Goal: Task Accomplishment & Management: Manage account settings

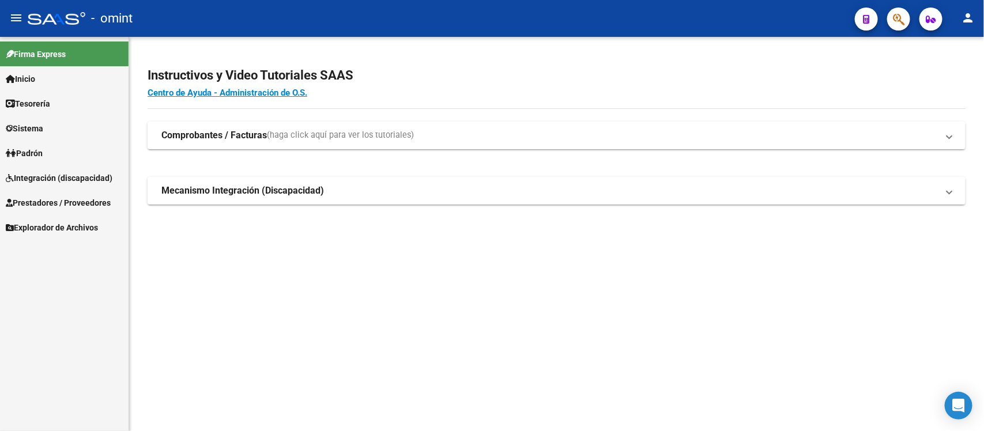
click at [70, 109] on link "Tesorería" at bounding box center [64, 103] width 128 height 25
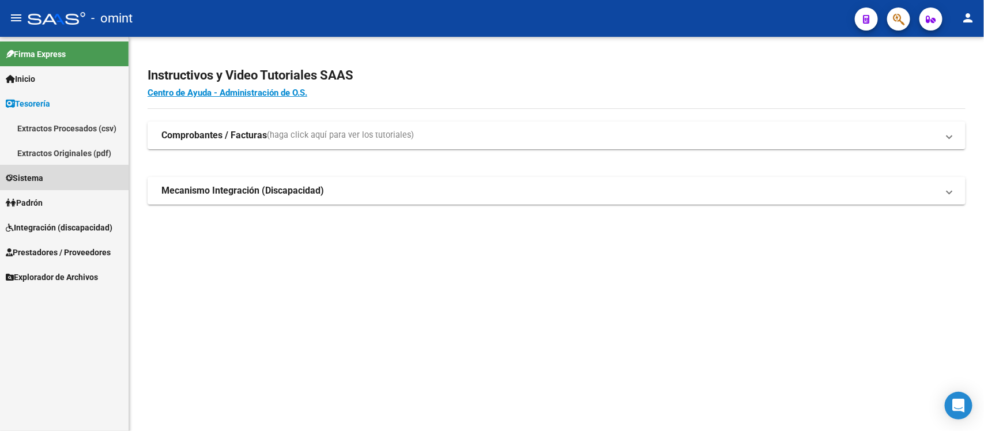
click at [49, 177] on link "Sistema" at bounding box center [64, 177] width 128 height 25
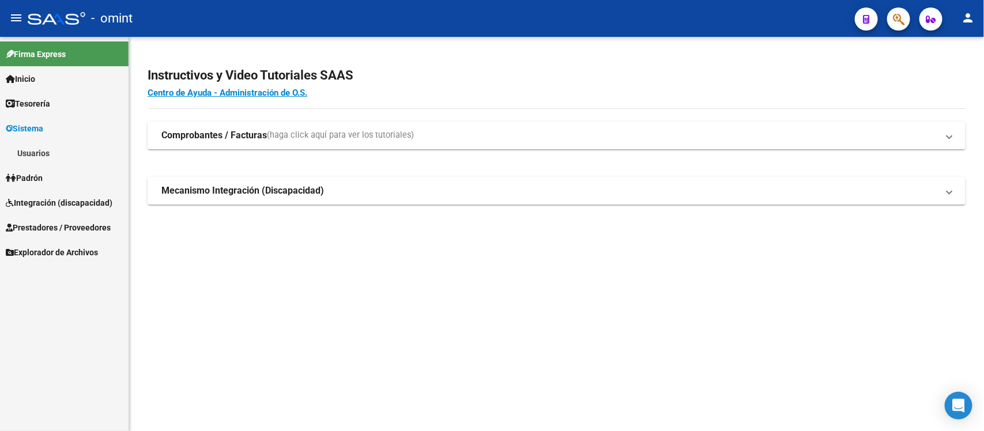
click at [65, 159] on link "Usuarios" at bounding box center [64, 153] width 128 height 25
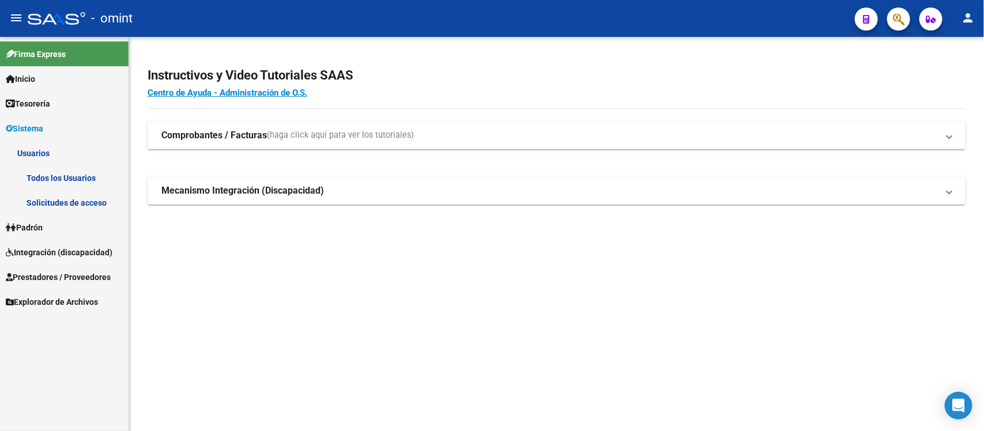
click at [88, 206] on link "Solicitudes de acceso" at bounding box center [64, 202] width 128 height 25
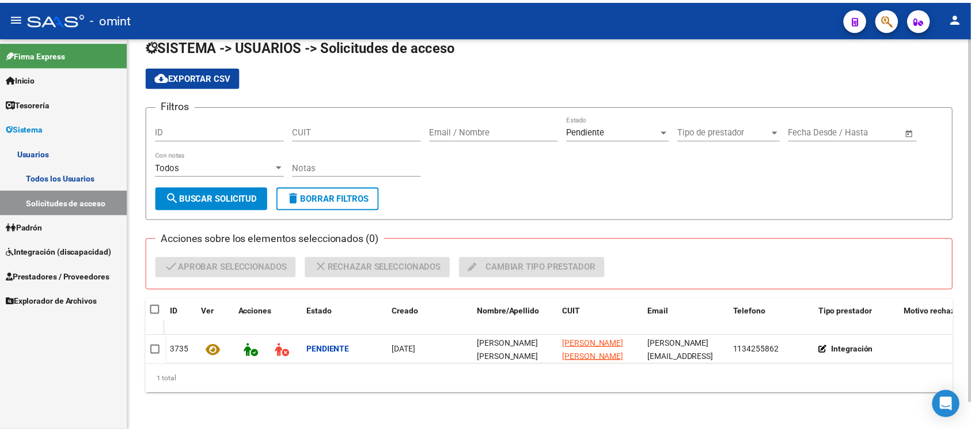
scroll to position [29, 0]
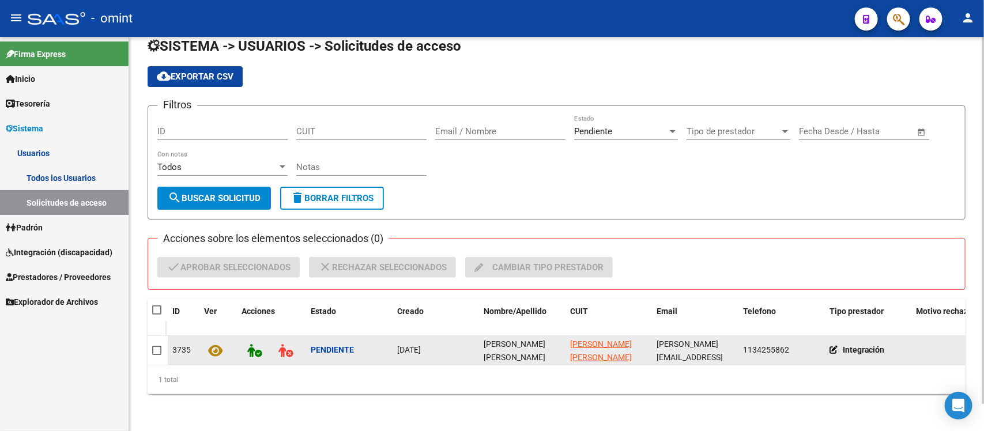
click at [513, 339] on span "[PERSON_NAME] [PERSON_NAME]" at bounding box center [514, 350] width 62 height 22
copy span "[PERSON_NAME] [PERSON_NAME]"
click at [153, 344] on datatable-body-cell at bounding box center [157, 350] width 20 height 29
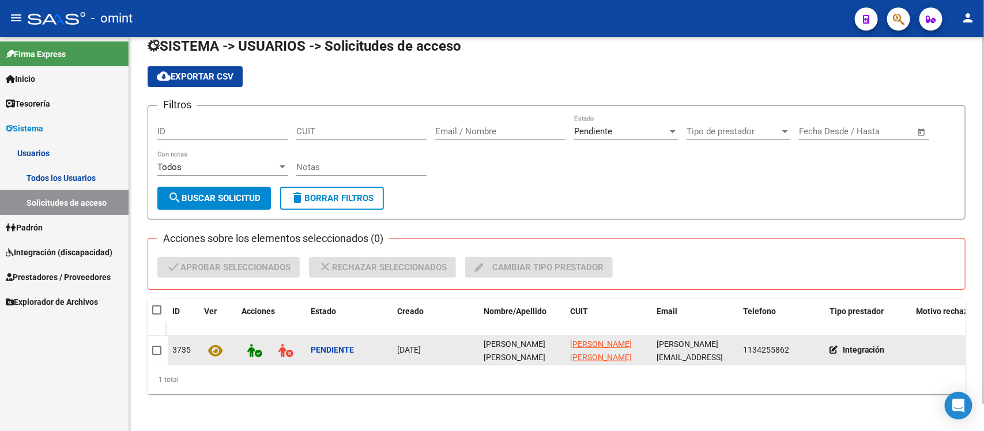
click at [153, 346] on span at bounding box center [156, 350] width 9 height 9
click at [156, 355] on input "checkbox" at bounding box center [156, 355] width 1 height 1
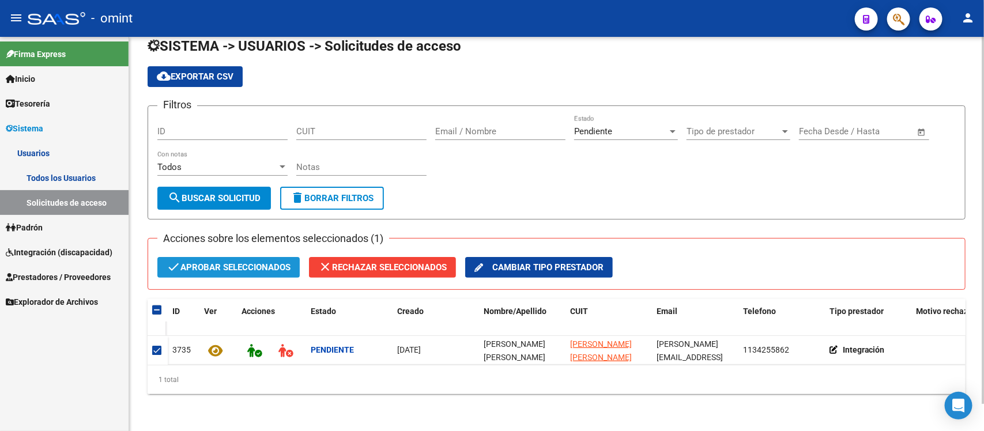
click at [263, 261] on span "check Aprobar seleccionados" at bounding box center [229, 267] width 124 height 21
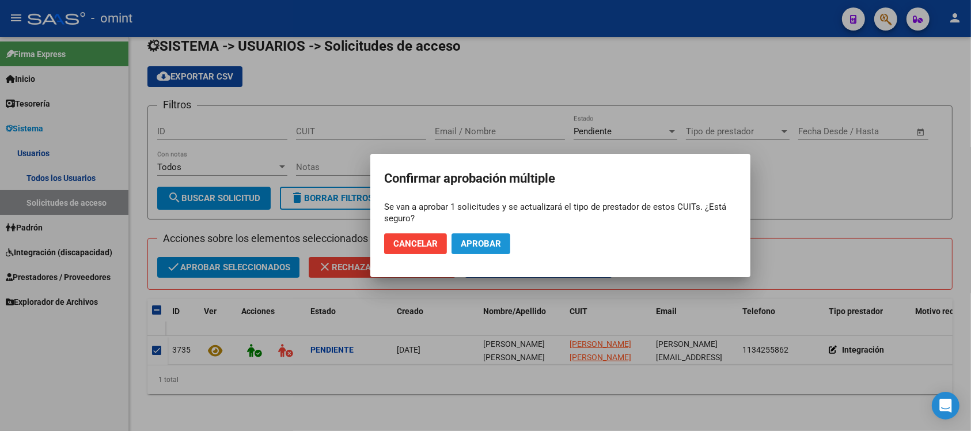
click at [498, 240] on span "Aprobar" at bounding box center [481, 244] width 40 height 10
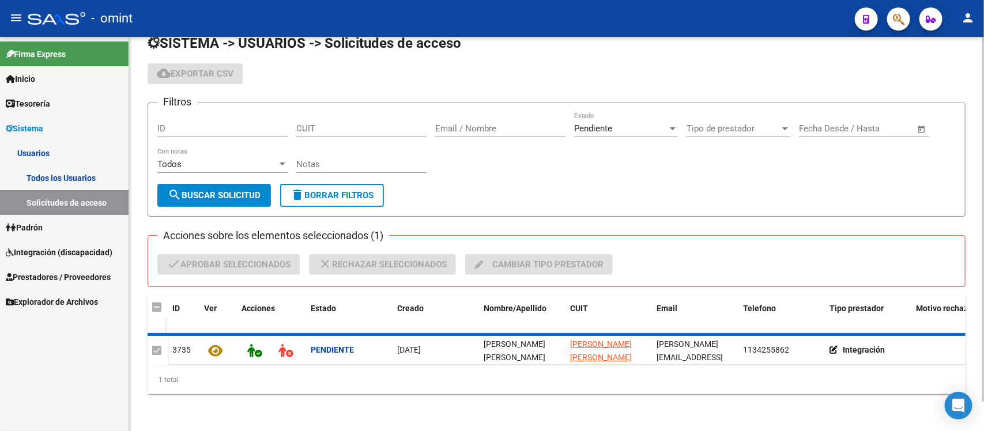
checkbox input "false"
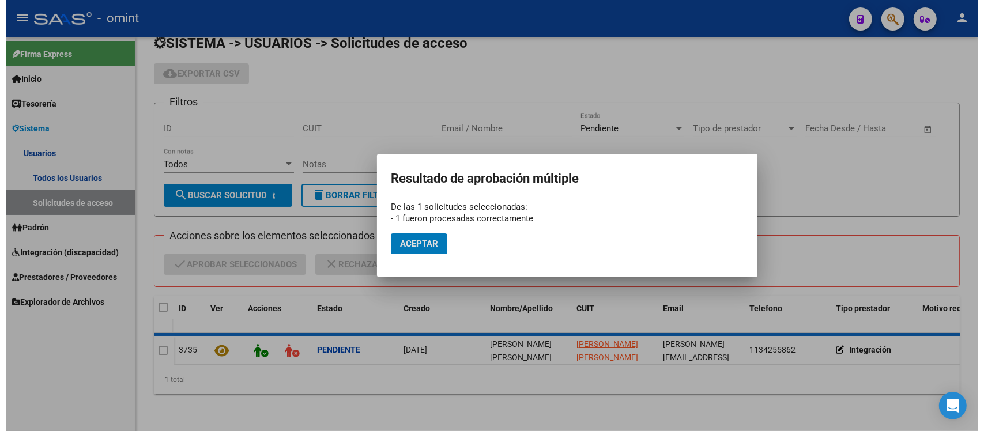
scroll to position [16, 0]
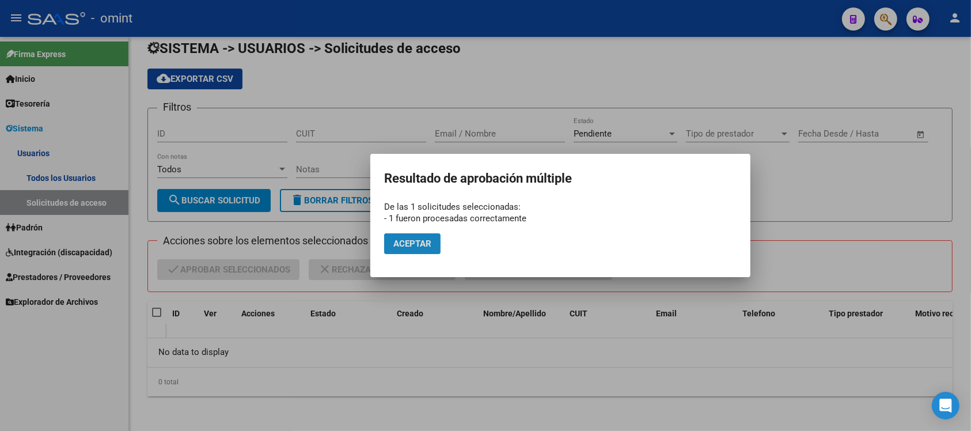
click at [422, 245] on span "Aceptar" at bounding box center [413, 244] width 38 height 10
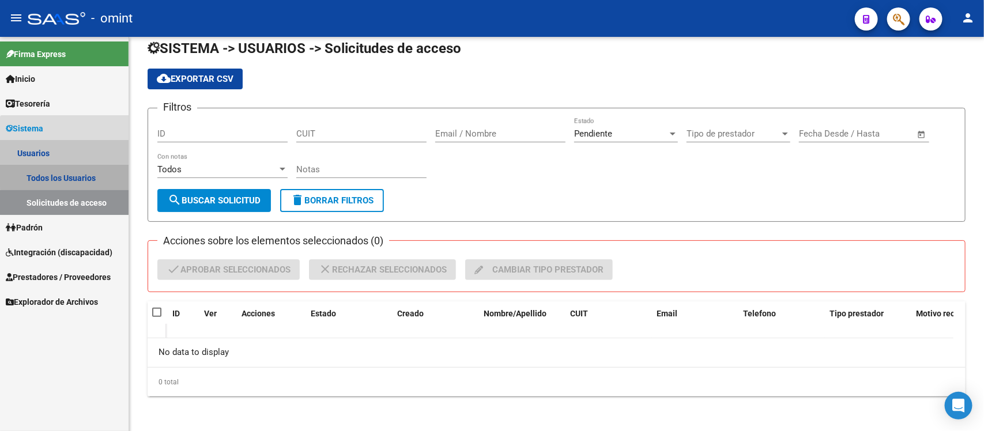
click at [74, 171] on link "Todos los Usuarios" at bounding box center [64, 177] width 128 height 25
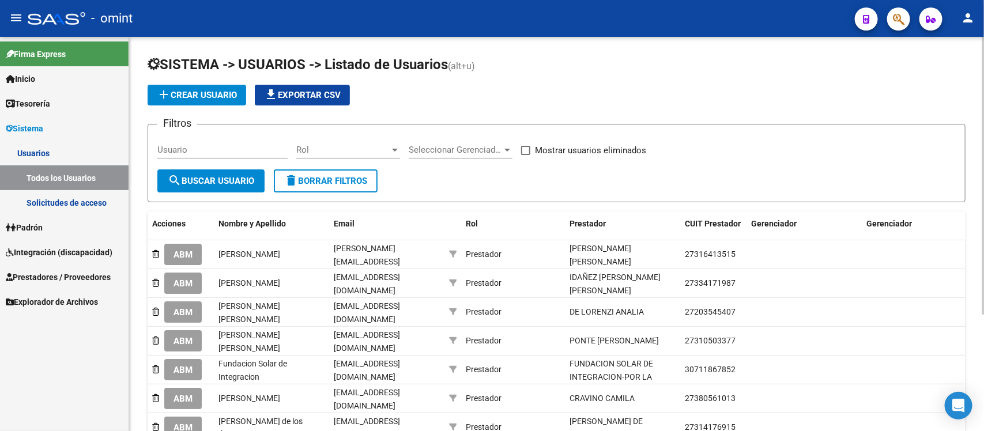
click at [249, 148] on input "Usuario" at bounding box center [222, 150] width 130 height 10
paste input "Eliana Eugenia Matti"
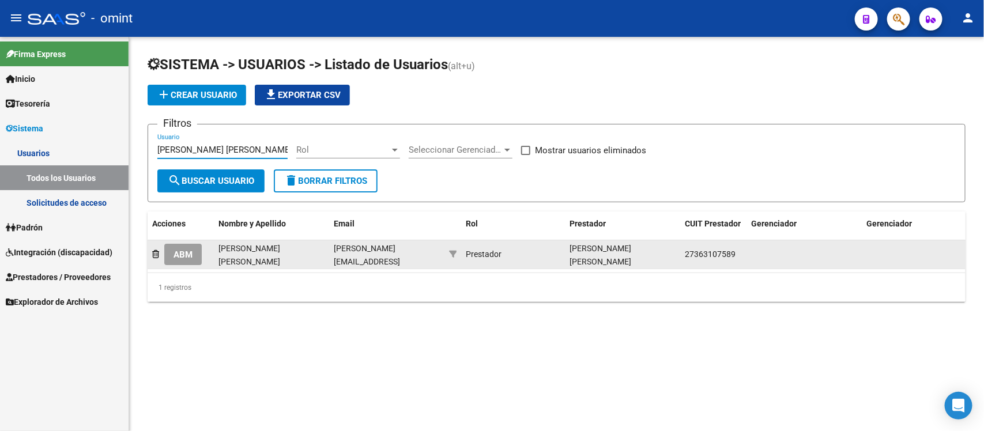
type input "Eliana Eugenia Matti"
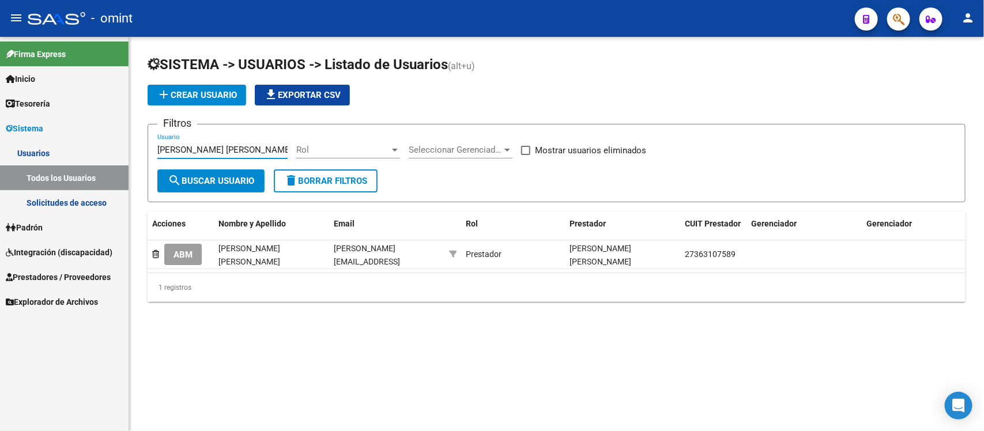
click at [183, 252] on span "ABM" at bounding box center [182, 254] width 19 height 10
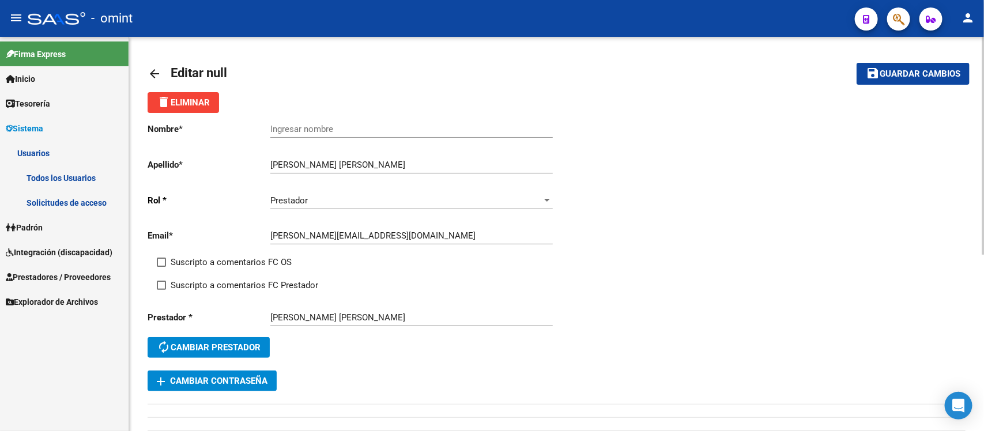
click at [331, 119] on div "Ingresar nombre" at bounding box center [411, 125] width 282 height 25
paste input "Eliana Eugenia Matti"
type input "Eliana Eugenia Matti"
drag, startPoint x: 241, startPoint y: 256, endPoint x: 243, endPoint y: 287, distance: 30.6
click at [241, 260] on span "Suscripto a comentarios FC OS" at bounding box center [231, 262] width 121 height 14
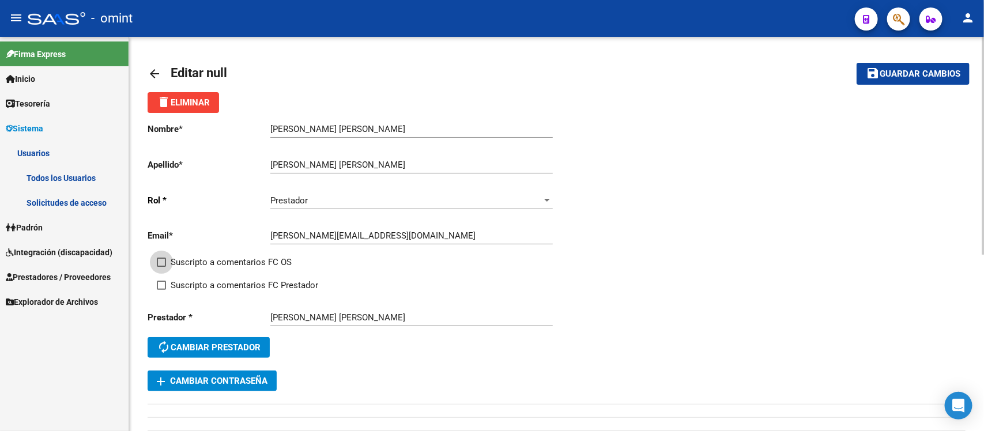
click at [161, 267] on input "Suscripto a comentarios FC OS" at bounding box center [161, 267] width 1 height 1
checkbox input "true"
click at [245, 286] on span "Suscripto a comentarios FC Prestador" at bounding box center [244, 285] width 147 height 14
click at [161, 290] on input "Suscripto a comentarios FC Prestador" at bounding box center [161, 290] width 1 height 1
checkbox input "true"
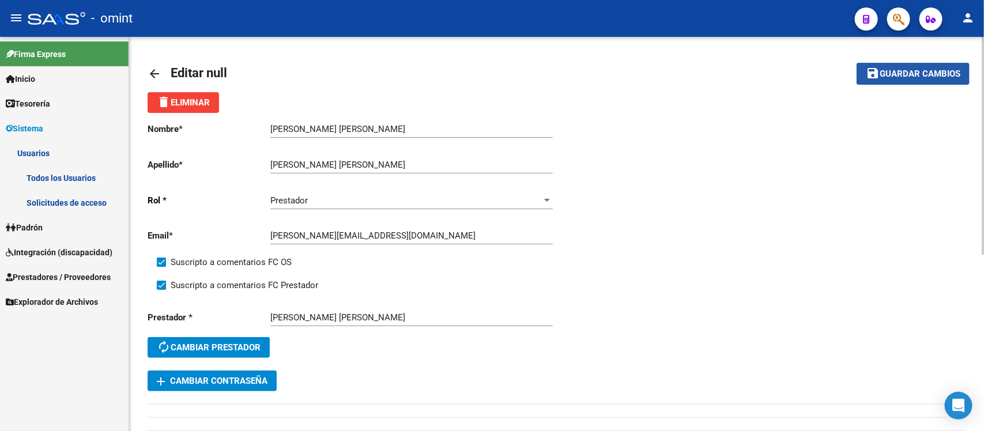
click at [926, 69] on span "Guardar cambios" at bounding box center [919, 74] width 81 height 10
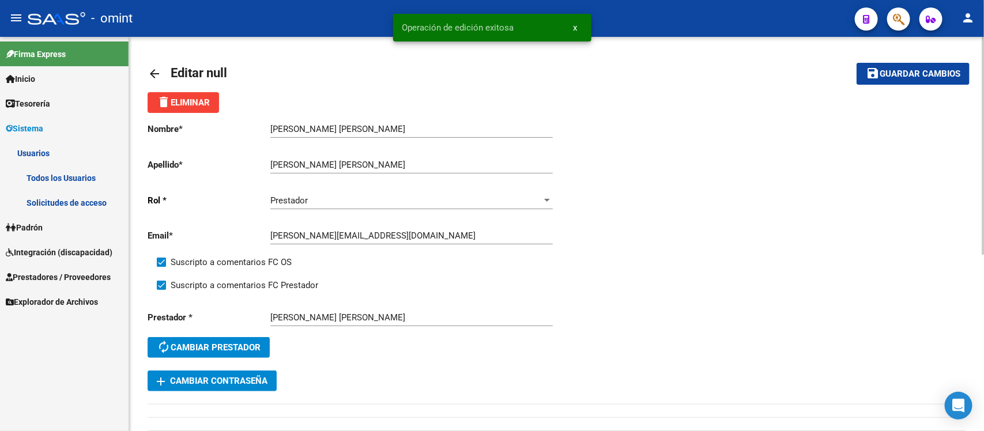
click at [162, 69] on link "arrow_back" at bounding box center [158, 73] width 23 height 27
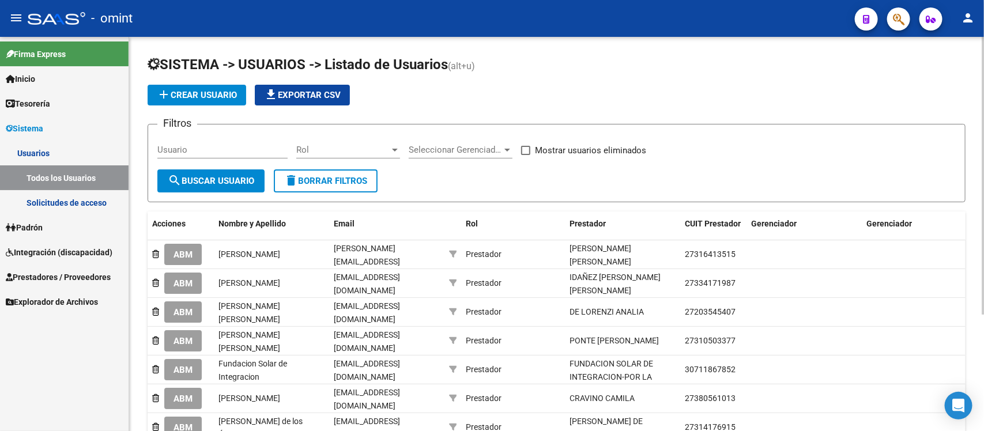
click at [56, 259] on link "Integración (discapacidad)" at bounding box center [64, 252] width 128 height 25
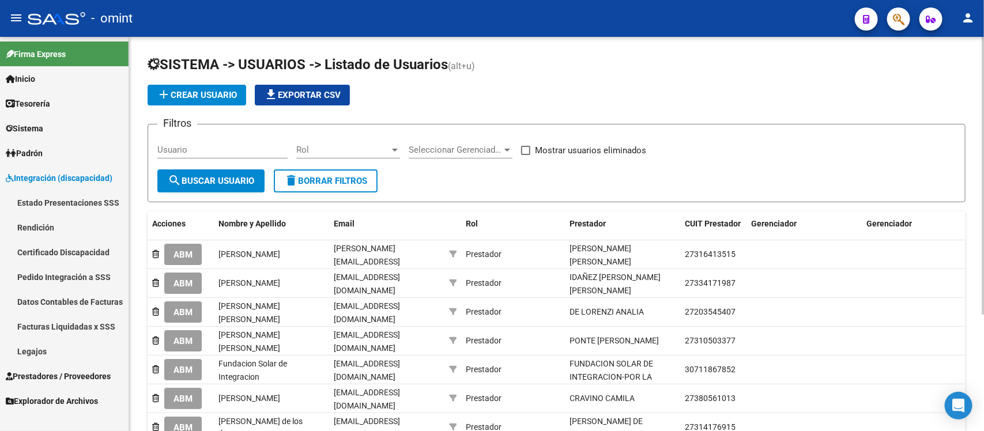
click at [94, 323] on link "Facturas Liquidadas x SSS" at bounding box center [64, 326] width 128 height 25
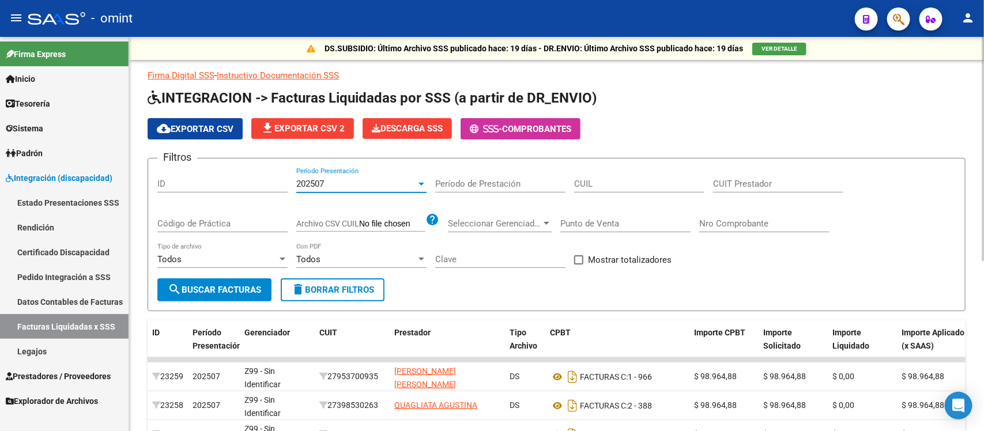
click at [414, 184] on div "202507" at bounding box center [356, 184] width 120 height 10
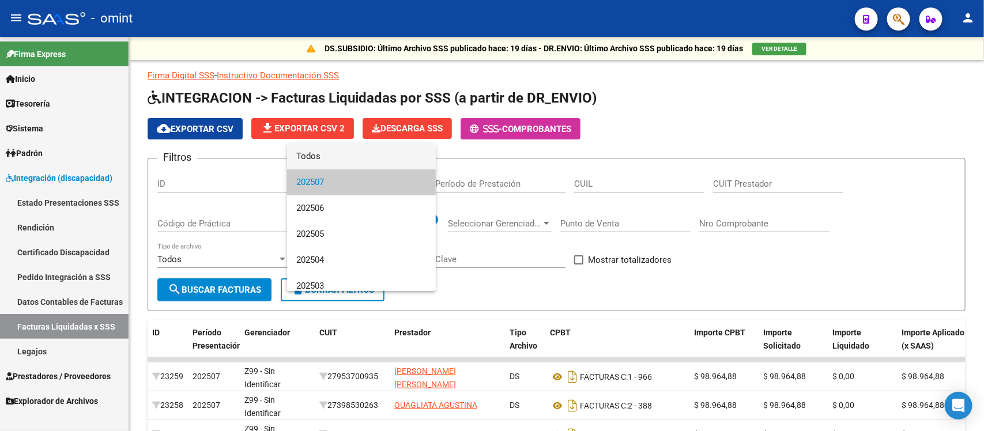
click at [316, 156] on span "Todos" at bounding box center [361, 156] width 130 height 26
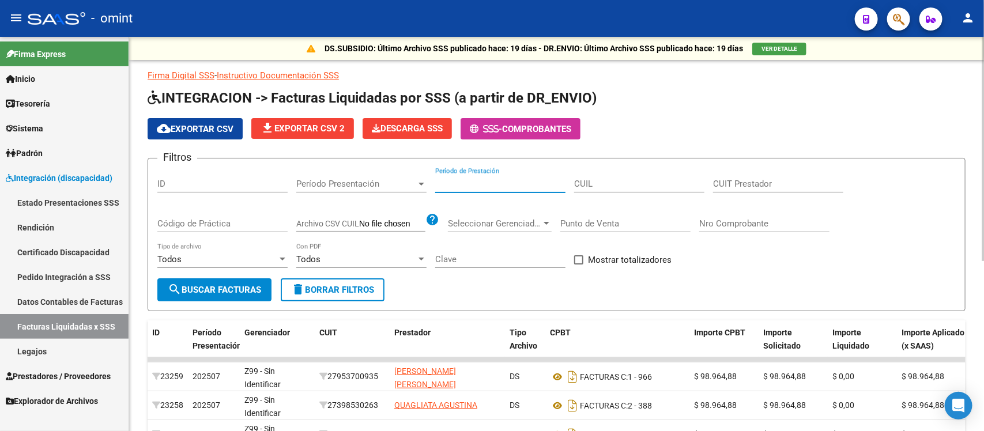
click at [486, 183] on input "Período de Prestación" at bounding box center [500, 184] width 130 height 10
click at [632, 176] on div "CUIL" at bounding box center [639, 180] width 130 height 25
paste input "27-10128119-7"
click at [242, 290] on span "search Buscar Facturas" at bounding box center [214, 290] width 93 height 10
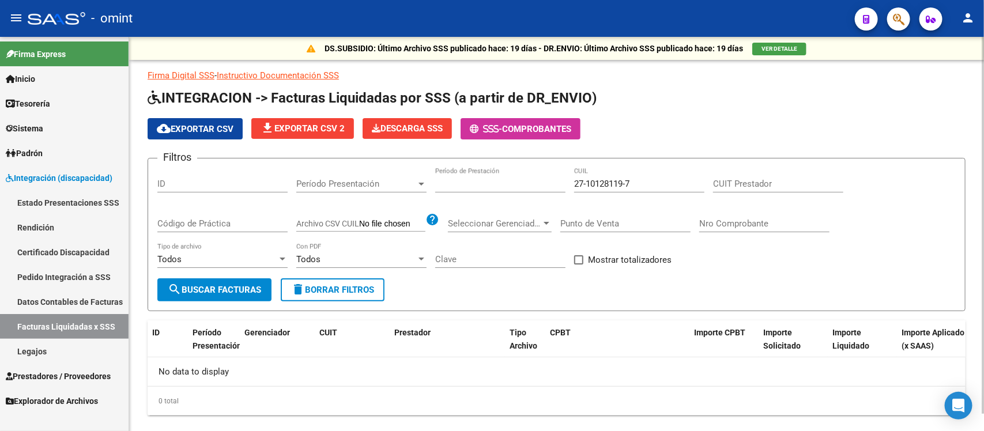
scroll to position [18, 0]
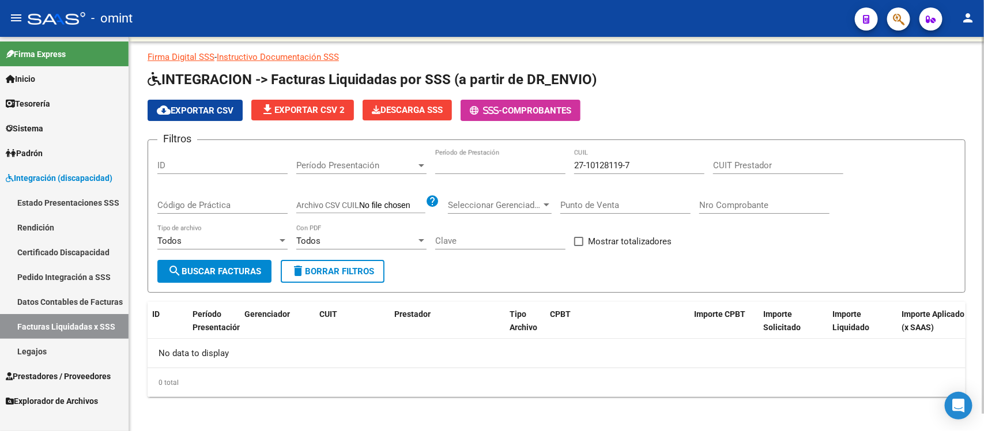
click at [396, 167] on span "Período Presentación" at bounding box center [356, 165] width 120 height 10
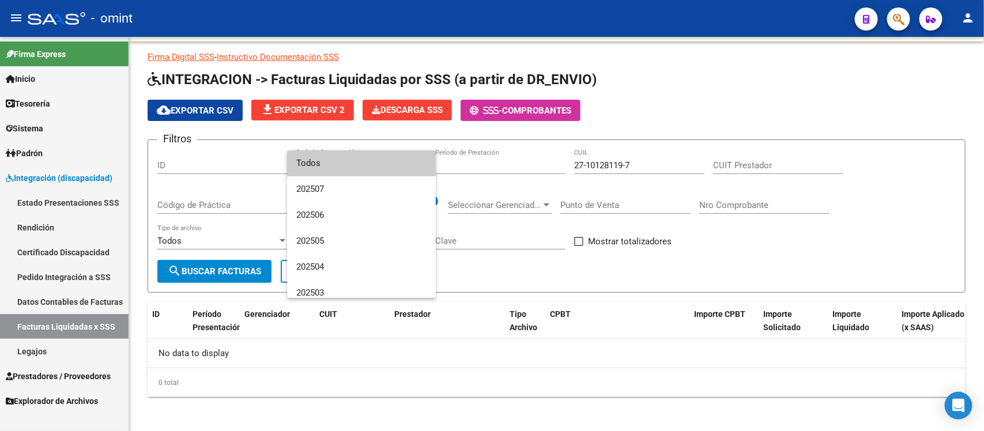
click at [387, 175] on span "Todos" at bounding box center [361, 163] width 130 height 26
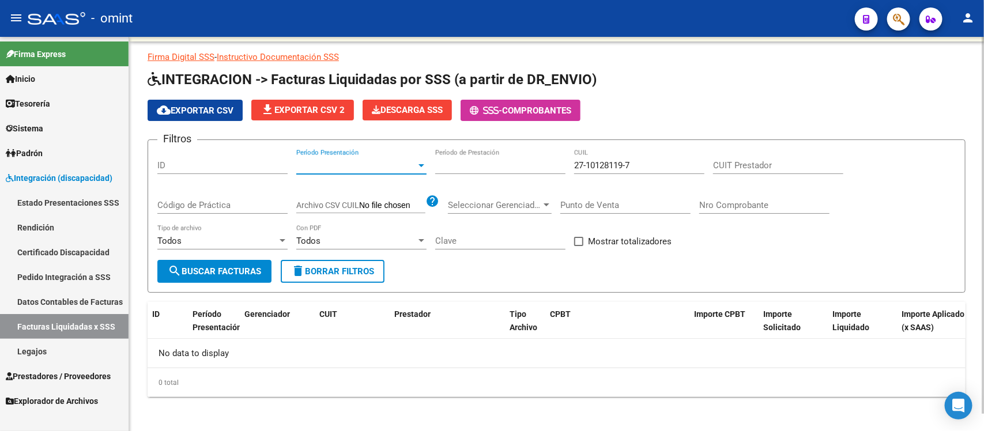
click at [515, 164] on input "Período de Prestación" at bounding box center [500, 165] width 130 height 10
click at [619, 164] on input "27-10128119-7" at bounding box center [639, 165] width 130 height 10
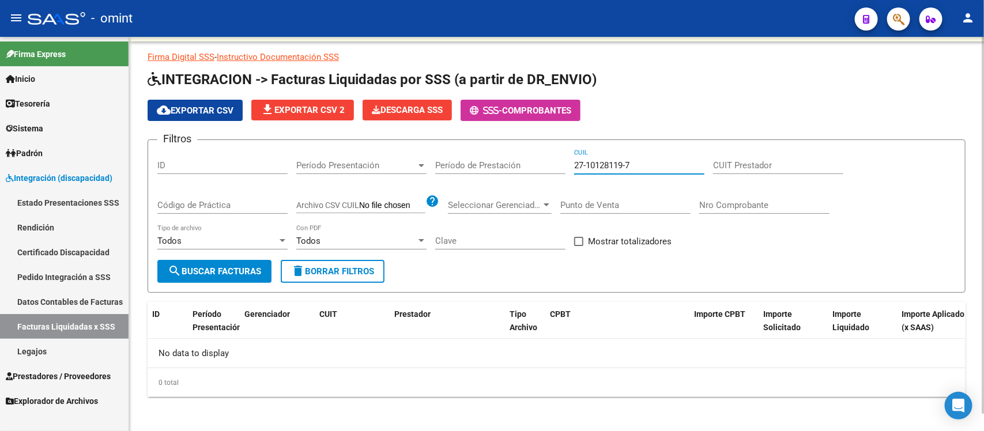
click at [619, 164] on input "27-10128119-7" at bounding box center [639, 165] width 130 height 10
paste input "0-47757009-8"
type input "20-47757009-8"
click at [742, 160] on input "CUIT Prestador" at bounding box center [778, 165] width 130 height 10
paste input "27-10128119-7"
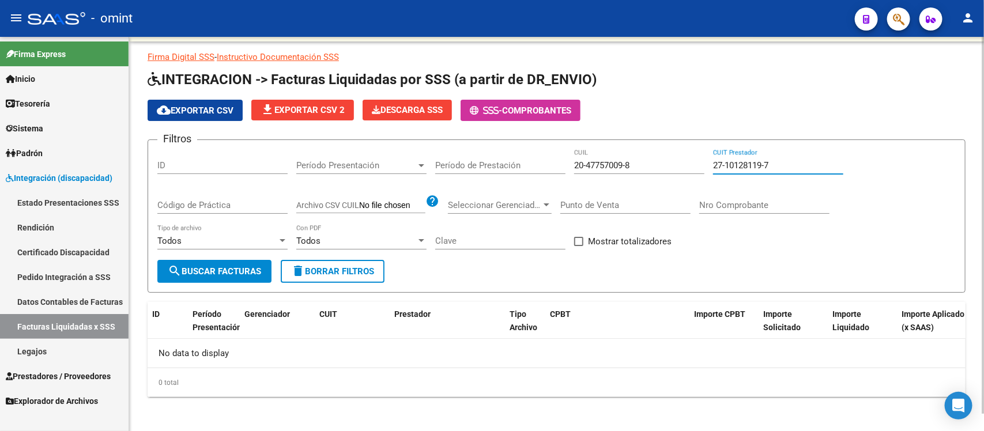
type input "27-10128119-7"
click at [234, 277] on button "search Buscar Facturas" at bounding box center [214, 271] width 114 height 23
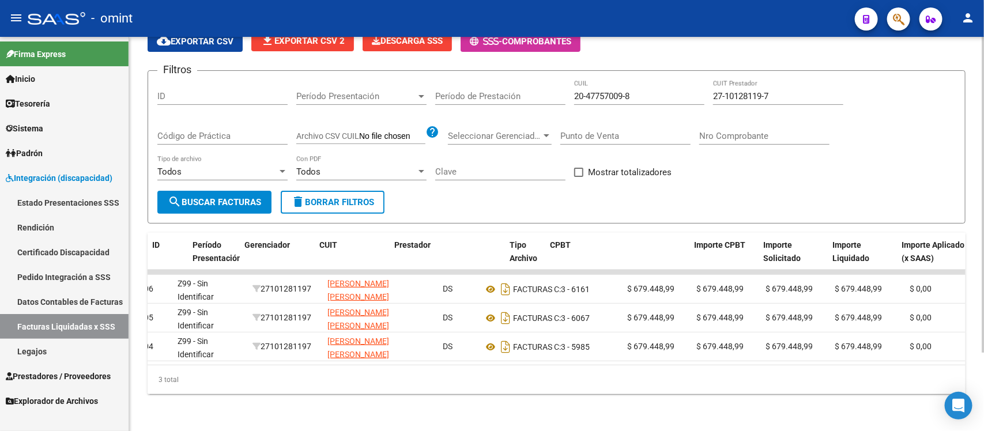
scroll to position [0, 0]
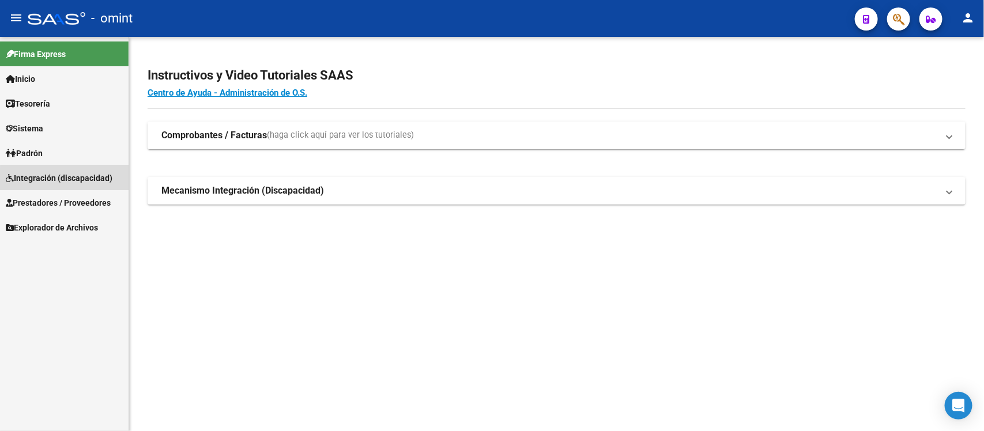
click at [74, 186] on link "Integración (discapacidad)" at bounding box center [64, 177] width 128 height 25
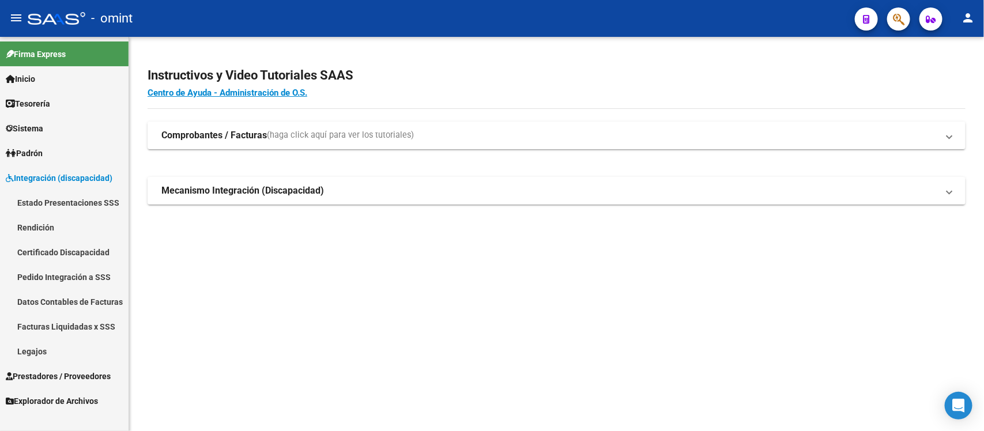
click at [81, 347] on link "Legajos" at bounding box center [64, 351] width 128 height 25
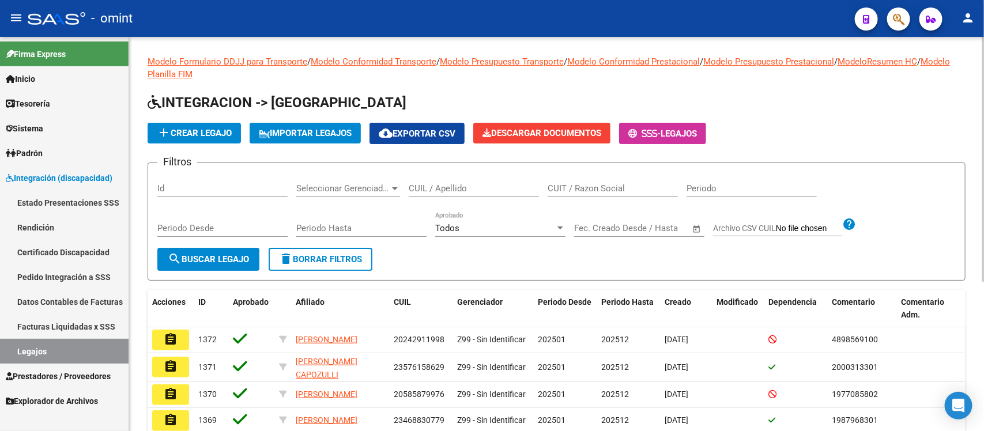
click at [485, 191] on input "CUIL / Apellido" at bounding box center [473, 188] width 130 height 10
paste input "52956859"
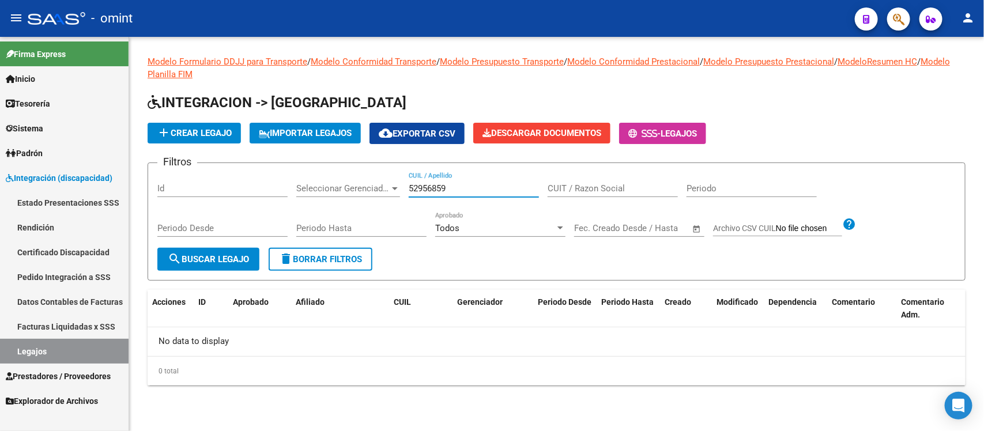
drag, startPoint x: 462, startPoint y: 187, endPoint x: 410, endPoint y: 180, distance: 51.7
click at [410, 180] on div "52956859 CUIL / Apellido" at bounding box center [473, 184] width 130 height 25
paste input "49701791"
drag, startPoint x: 489, startPoint y: 183, endPoint x: 328, endPoint y: 214, distance: 163.2
click at [328, 214] on div "Filtros Id Seleccionar Gerenciador Seleccionar Gerenciador 49701791 CUIL / Apel…" at bounding box center [556, 209] width 798 height 75
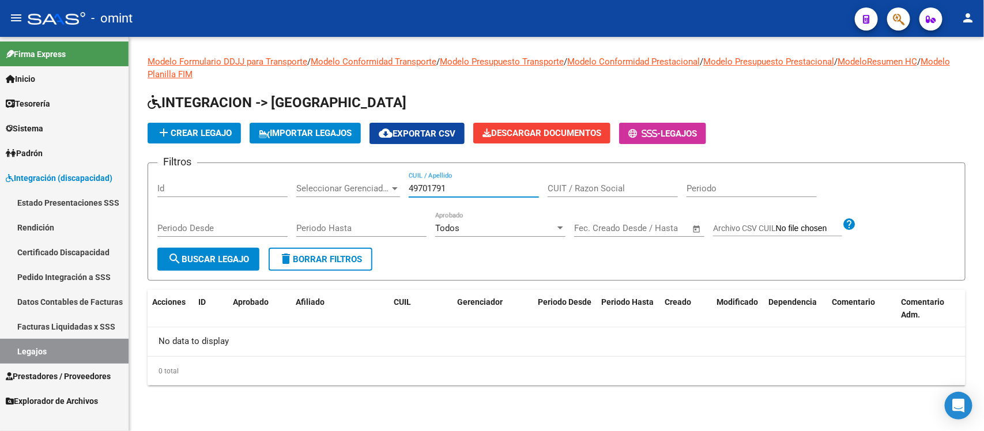
paste input "53721446"
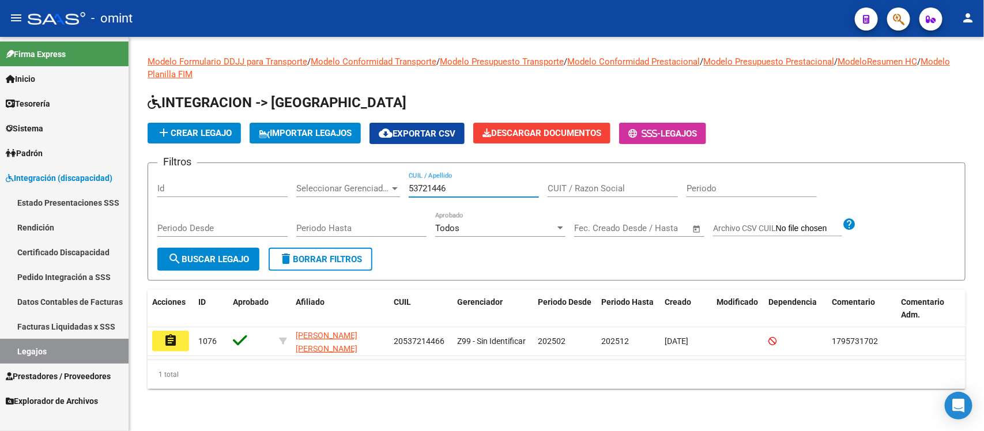
drag, startPoint x: 452, startPoint y: 191, endPoint x: 401, endPoint y: 196, distance: 51.5
click at [401, 196] on div "Filtros Id Seleccionar Gerenciador Seleccionar Gerenciador 53721446 CUIL / Apel…" at bounding box center [556, 209] width 798 height 75
paste input "47757009"
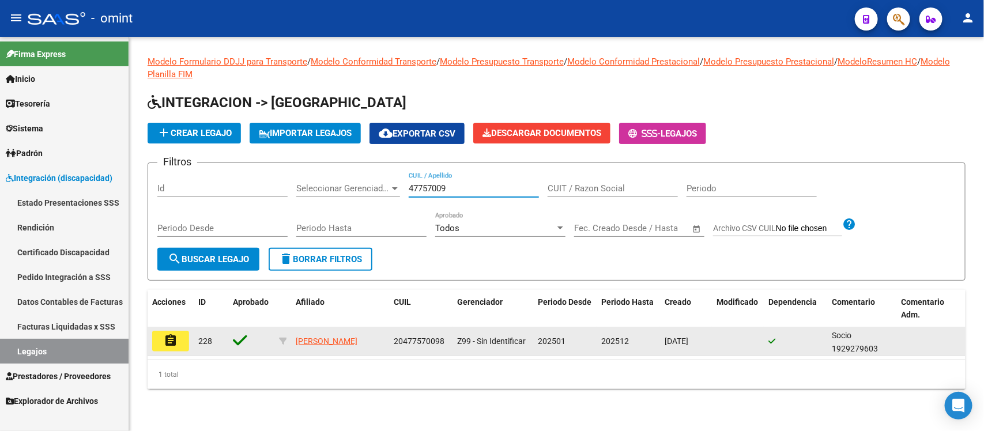
type input "47757009"
click at [180, 335] on button "assignment" at bounding box center [170, 341] width 37 height 21
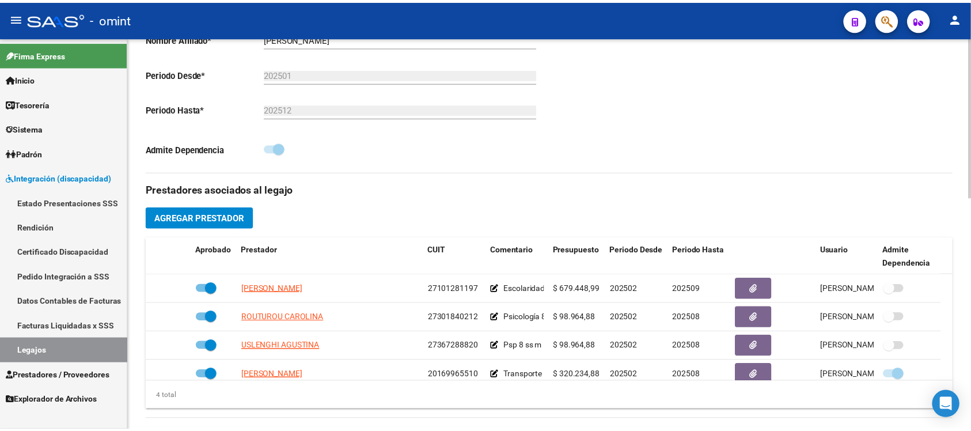
scroll to position [360, 0]
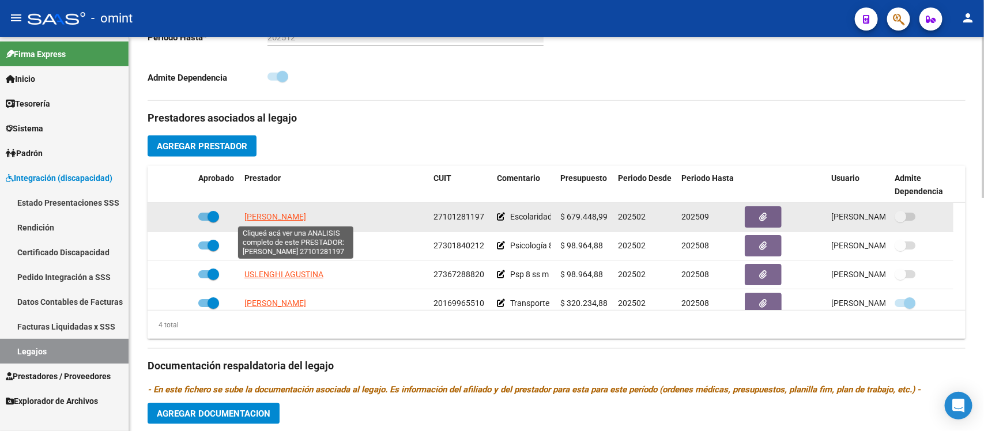
click at [306, 218] on span "[PERSON_NAME]" at bounding box center [275, 216] width 62 height 9
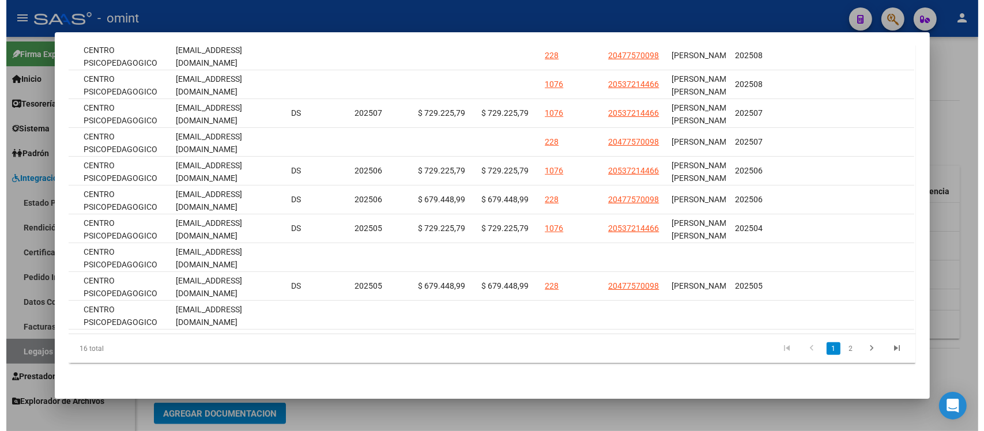
scroll to position [0, 1643]
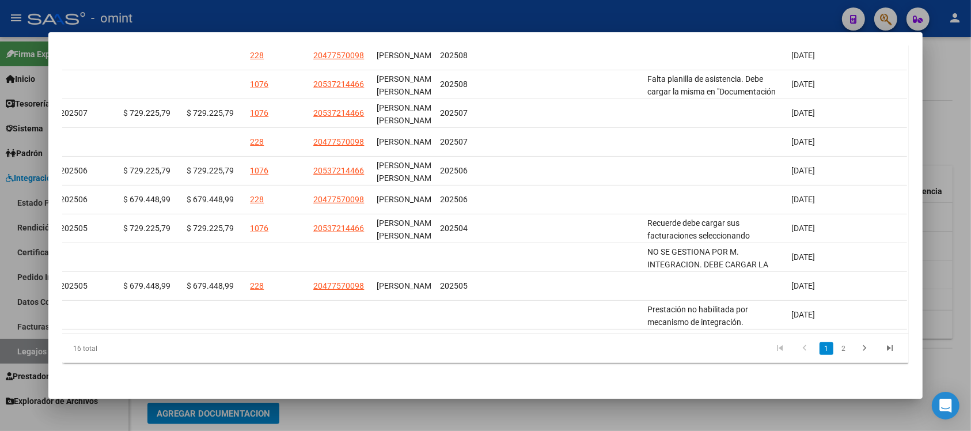
click at [558, 6] on div at bounding box center [485, 215] width 971 height 431
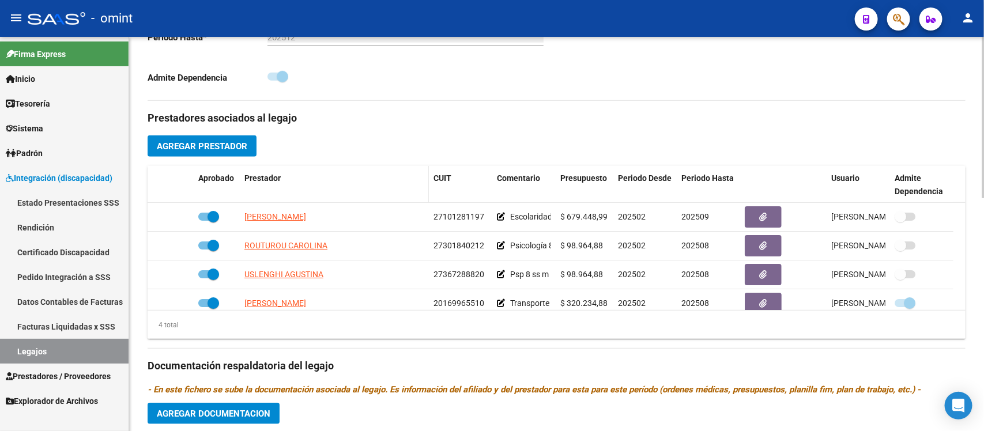
scroll to position [144, 0]
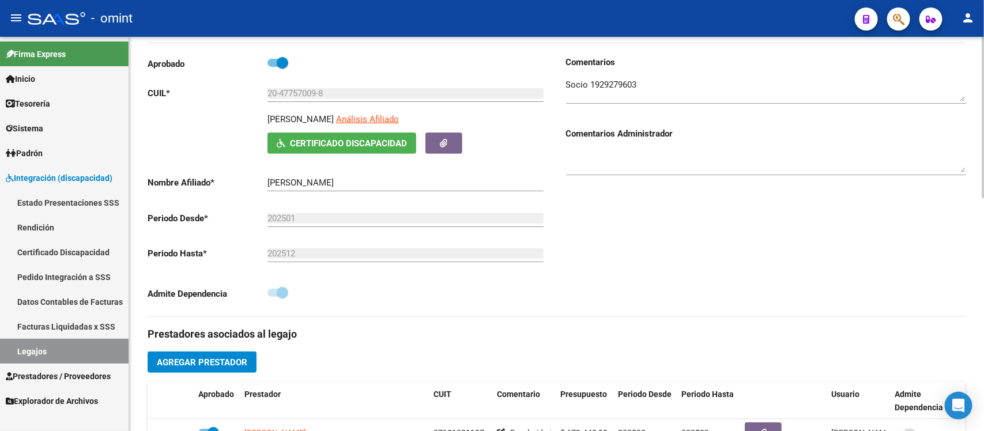
click at [283, 98] on input "20-47757009-8" at bounding box center [405, 93] width 276 height 10
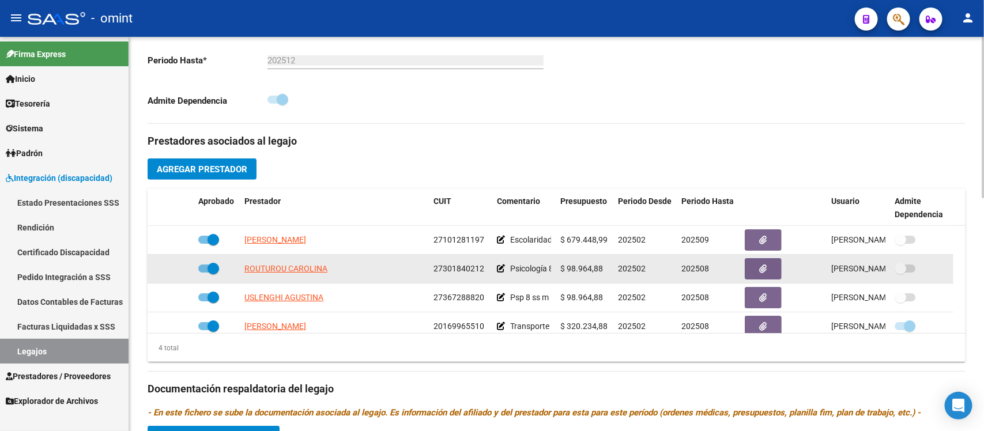
scroll to position [360, 0]
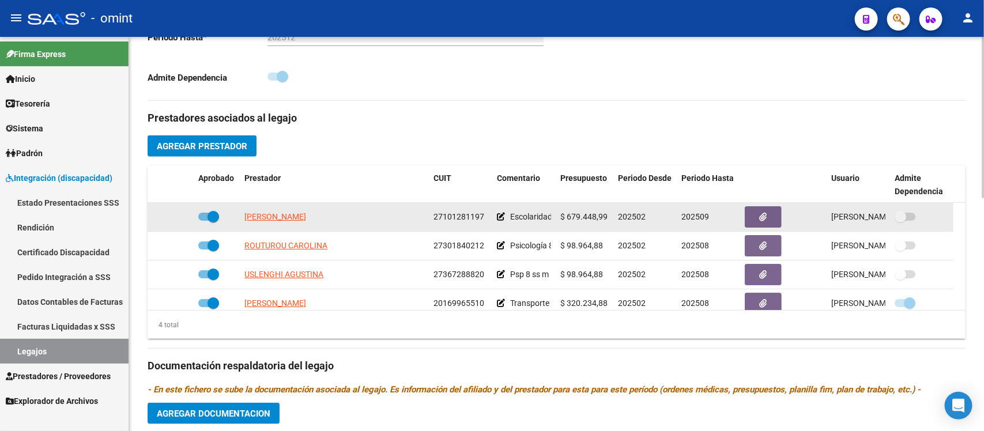
click at [467, 214] on span "27101281197" at bounding box center [458, 216] width 51 height 9
copy span "27101281197"
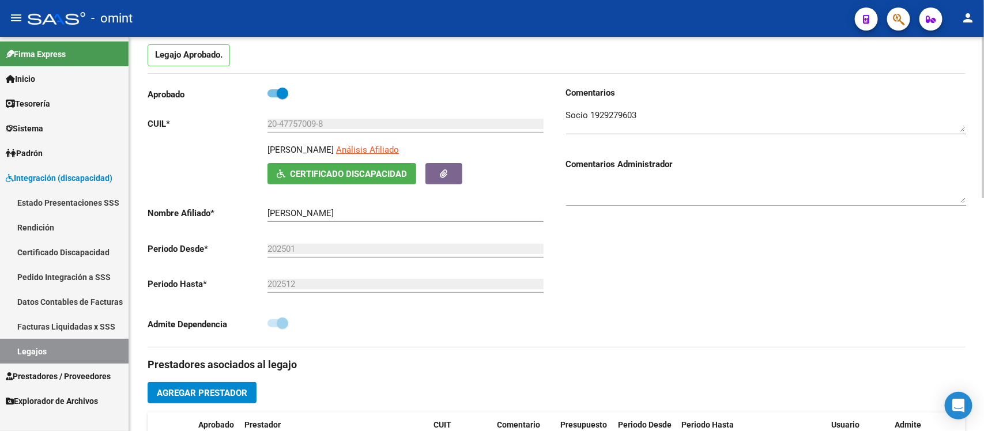
scroll to position [72, 0]
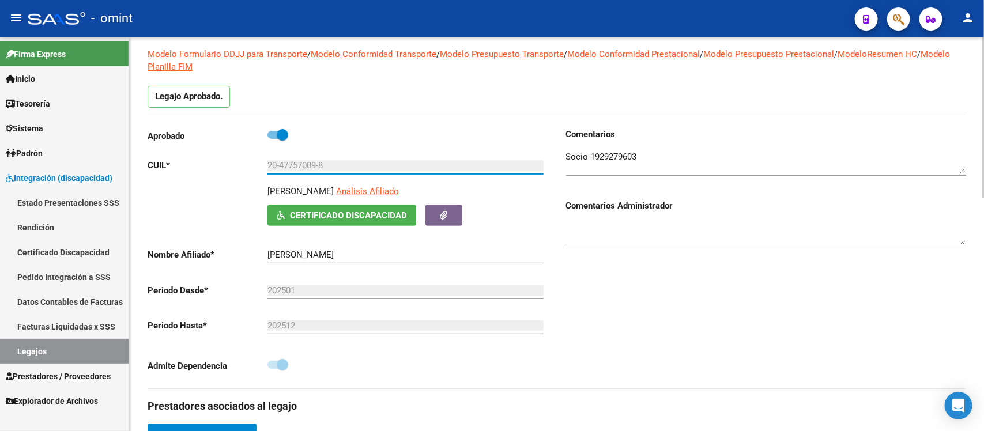
click at [296, 168] on input "20-47757009-8" at bounding box center [405, 165] width 276 height 10
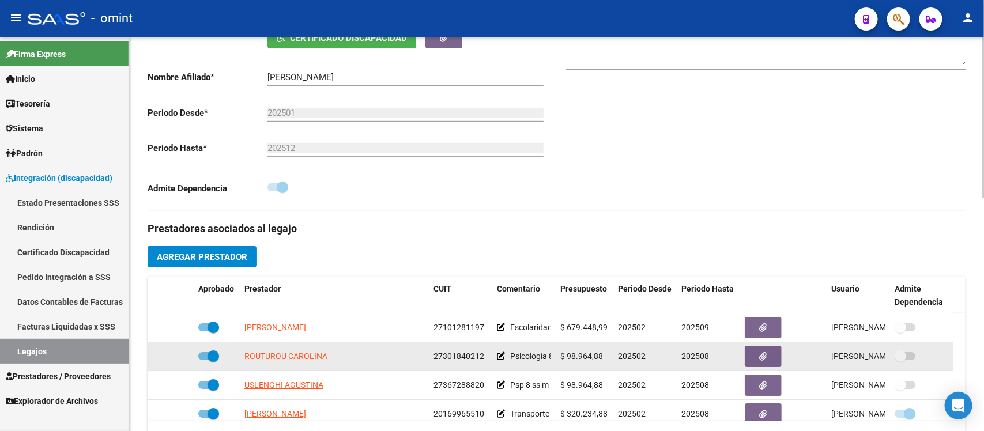
scroll to position [288, 0]
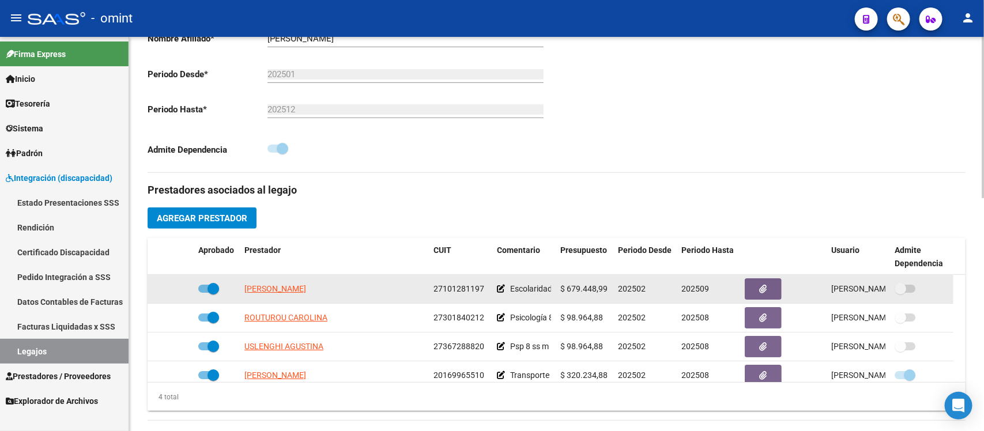
click at [453, 292] on span "27101281197" at bounding box center [458, 288] width 51 height 9
copy span "27101281197"
